Goal: Find contact information: Find contact information

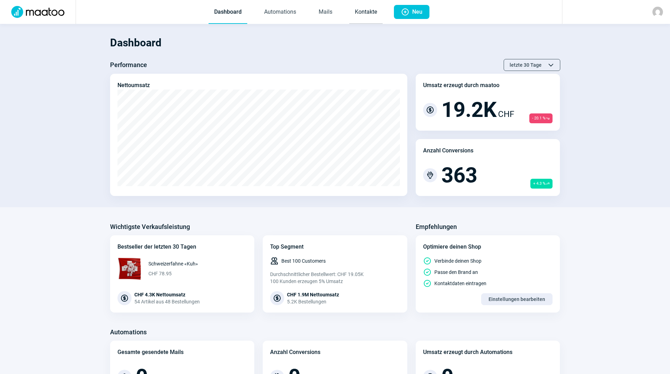
click at [353, 13] on link "Kontakte" at bounding box center [365, 12] width 33 height 23
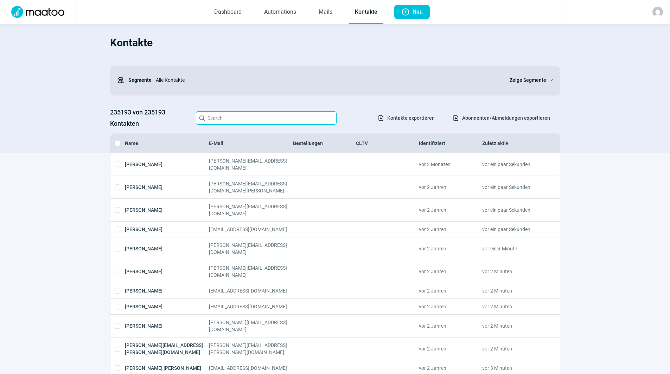
click at [294, 115] on input "Search icon" at bounding box center [266, 117] width 141 height 13
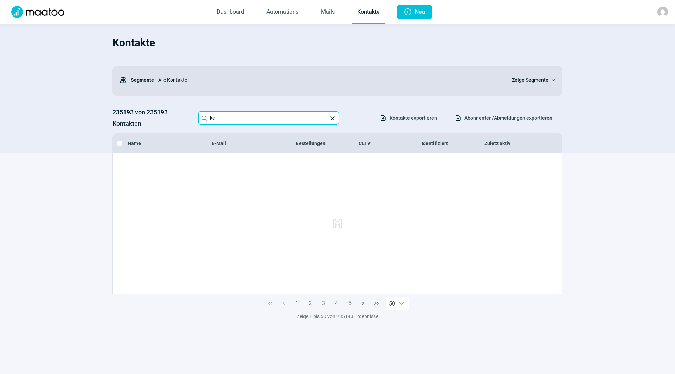
type input "k"
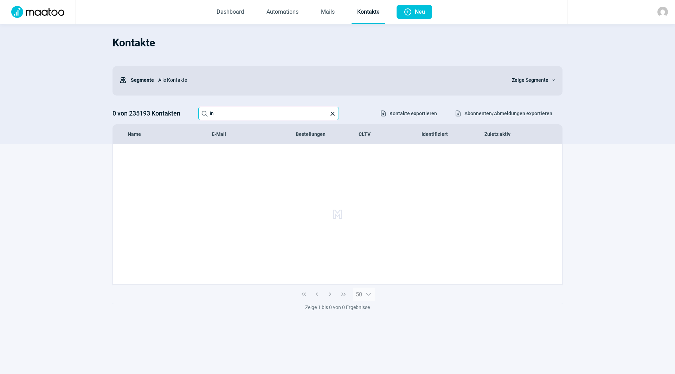
type input "i"
click at [250, 113] on input "[PERSON_NAME]" at bounding box center [268, 113] width 141 height 13
paste input "bonjour Est-ce que vous je l'ai commandé les spots solaires avez reçu paiement …"
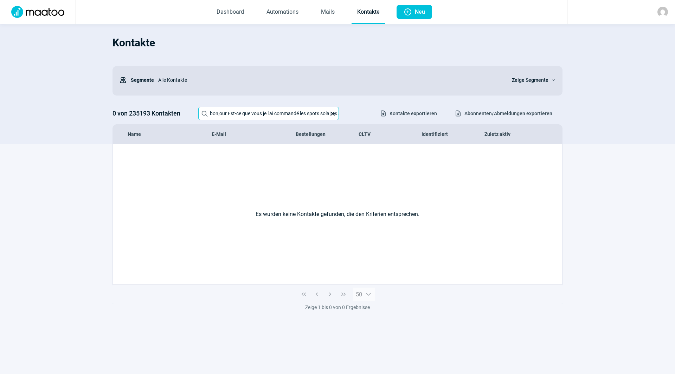
scroll to position [0, 58]
type input "bonjour Est-ce que vous je l'ai commandé les spots solaires avez reçu paiement …"
click at [332, 116] on span "X icon" at bounding box center [332, 113] width 7 height 7
click at [332, 116] on input "bonjour Est-ce que vous je l'ai commandé les spots solaires avez reçu paiement …" at bounding box center [268, 113] width 141 height 13
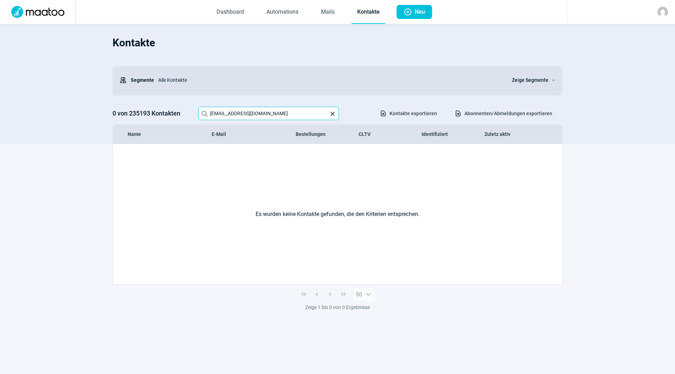
click at [235, 114] on input "[EMAIL_ADDRESS][DOMAIN_NAME]" at bounding box center [268, 113] width 141 height 13
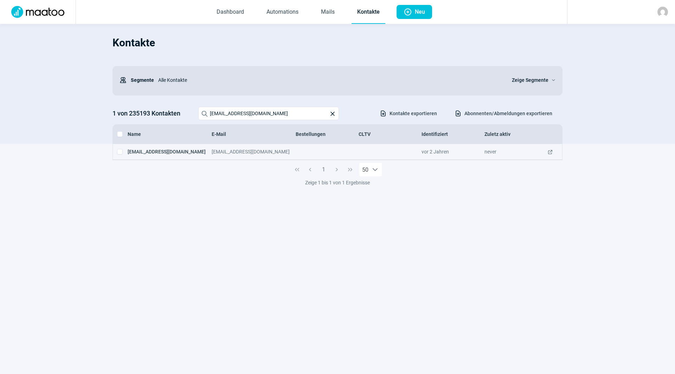
click at [550, 151] on span "ExternalLink icon" at bounding box center [550, 151] width 6 height 7
click at [552, 152] on span "ExternalLink icon" at bounding box center [550, 151] width 6 height 7
click at [272, 111] on input "[EMAIL_ADDRESS][DOMAIN_NAME]" at bounding box center [268, 113] width 141 height 13
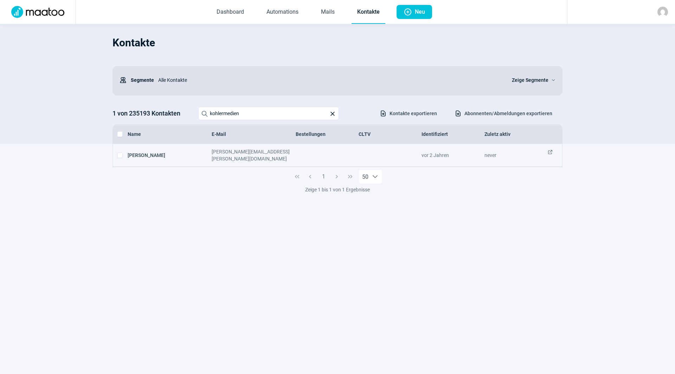
click at [239, 151] on div "[PERSON_NAME][EMAIL_ADDRESS][PERSON_NAME][DOMAIN_NAME]" at bounding box center [254, 155] width 84 height 14
click at [141, 151] on div "[PERSON_NAME]" at bounding box center [170, 155] width 84 height 14
click at [550, 150] on span "ExternalLink icon" at bounding box center [550, 155] width 6 height 14
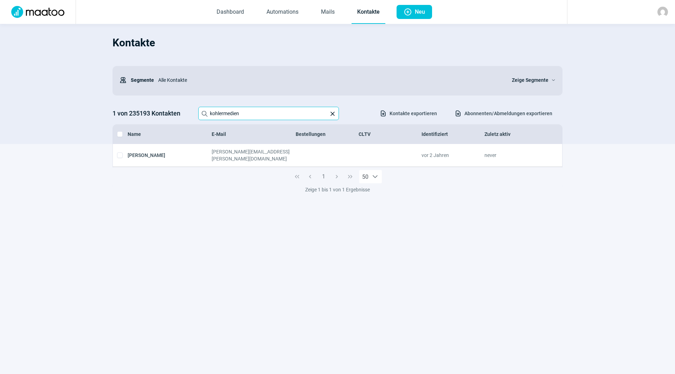
click at [250, 117] on input "kohlermedien" at bounding box center [268, 113] width 141 height 13
click at [269, 115] on input "[EMAIL_ADDRESS]" at bounding box center [268, 113] width 141 height 13
click at [266, 117] on input "[EMAIL_ADDRESS]" at bounding box center [268, 113] width 141 height 13
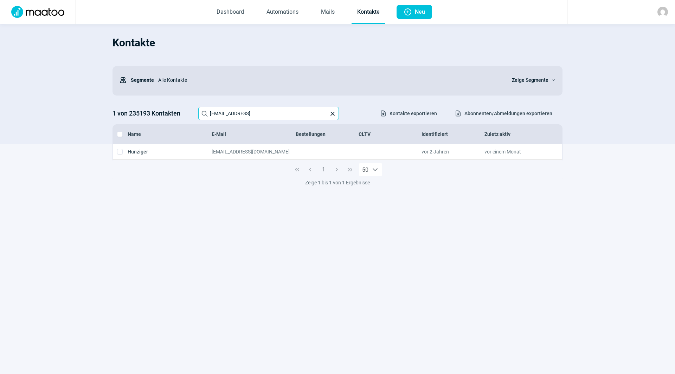
click at [265, 117] on input "[EMAIL_ADDRESS]" at bounding box center [268, 113] width 141 height 13
click at [261, 110] on input "[EMAIL_ADDRESS]" at bounding box center [268, 113] width 141 height 13
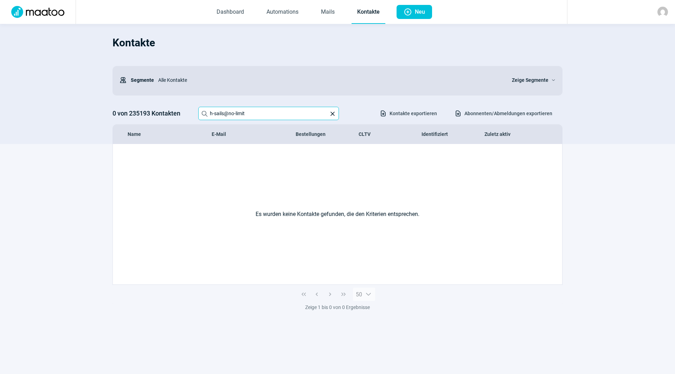
click at [238, 113] on input "h-sails@no-limit" at bounding box center [268, 113] width 141 height 13
click at [282, 118] on input "[PERSON_NAME][EMAIL_ADDRESS][PERSON_NAME][DOMAIN_NAME]" at bounding box center [268, 113] width 141 height 13
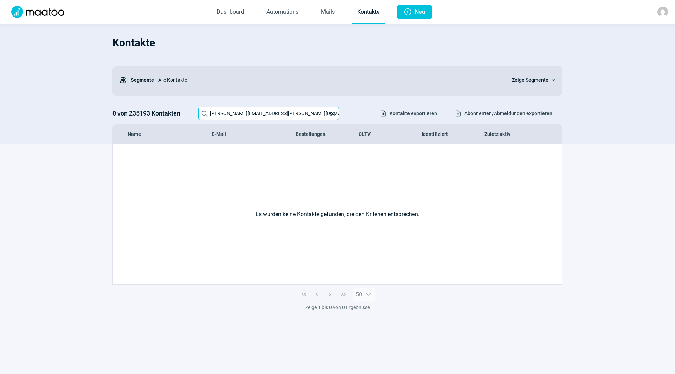
click at [282, 118] on input "[PERSON_NAME][EMAIL_ADDRESS][PERSON_NAME][DOMAIN_NAME]" at bounding box center [268, 113] width 141 height 13
click at [299, 115] on input "[PERSON_NAME][EMAIL_ADDRESS][PERSON_NAME][DOMAIN_NAME]" at bounding box center [268, 113] width 141 height 13
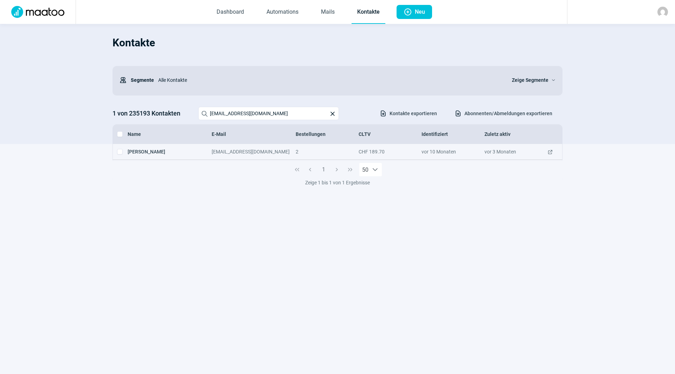
click at [550, 150] on span "ExternalLink icon" at bounding box center [550, 151] width 6 height 7
click at [275, 114] on input "[EMAIL_ADDRESS][DOMAIN_NAME]" at bounding box center [268, 113] width 141 height 13
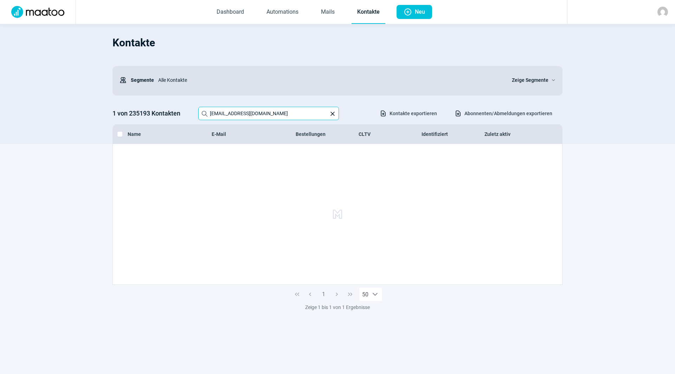
type input "[EMAIL_ADDRESS][DOMAIN_NAME]"
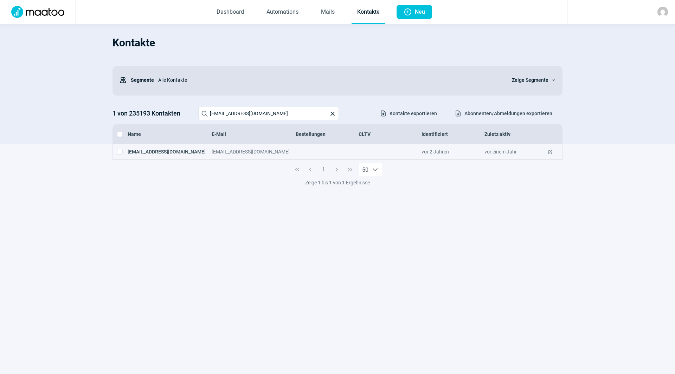
click at [549, 153] on span "ExternalLink icon" at bounding box center [550, 151] width 6 height 7
